Goal: Transaction & Acquisition: Purchase product/service

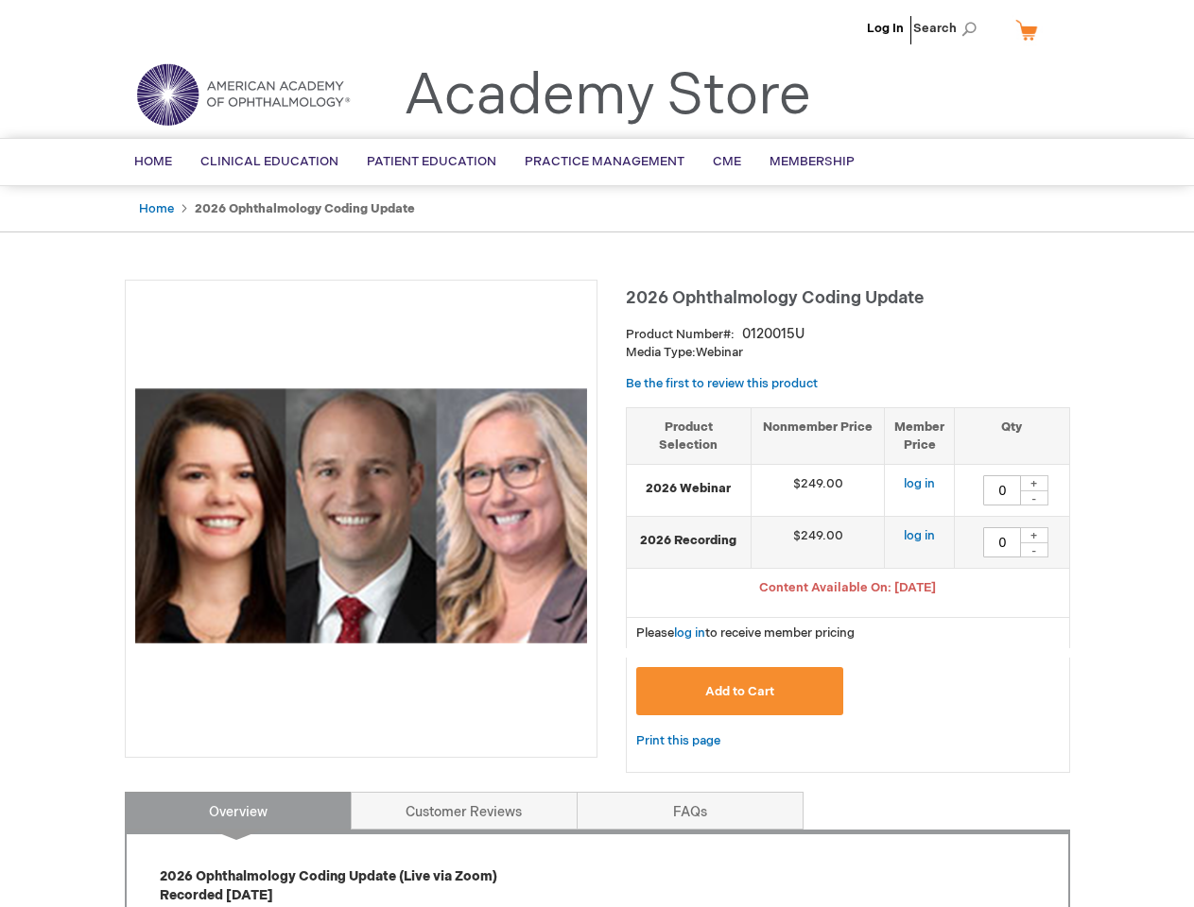
click at [596, 454] on div at bounding box center [361, 519] width 472 height 478
click at [950, 28] on span "Search" at bounding box center [949, 28] width 72 height 38
click at [848, 590] on span "Content Available On: [DATE]" at bounding box center [847, 587] width 177 height 15
click at [1034, 483] on div "+" at bounding box center [1034, 483] width 28 height 16
click at [1034, 498] on div "-" at bounding box center [1034, 497] width 28 height 15
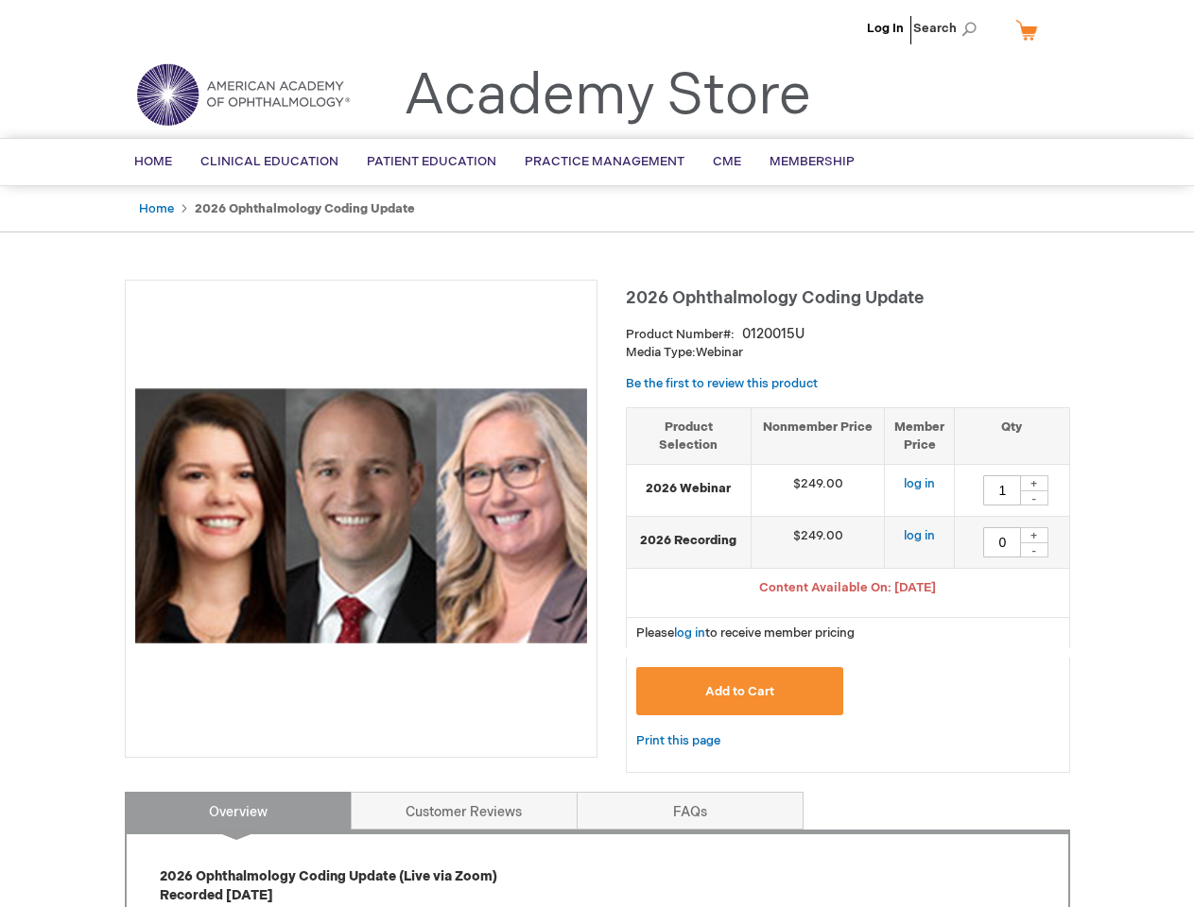
type input "0"
click at [1034, 535] on div "+" at bounding box center [1034, 535] width 28 height 16
click at [1034, 550] on div "-" at bounding box center [1034, 549] width 28 height 15
type input "0"
